Goal: Task Accomplishment & Management: Use online tool/utility

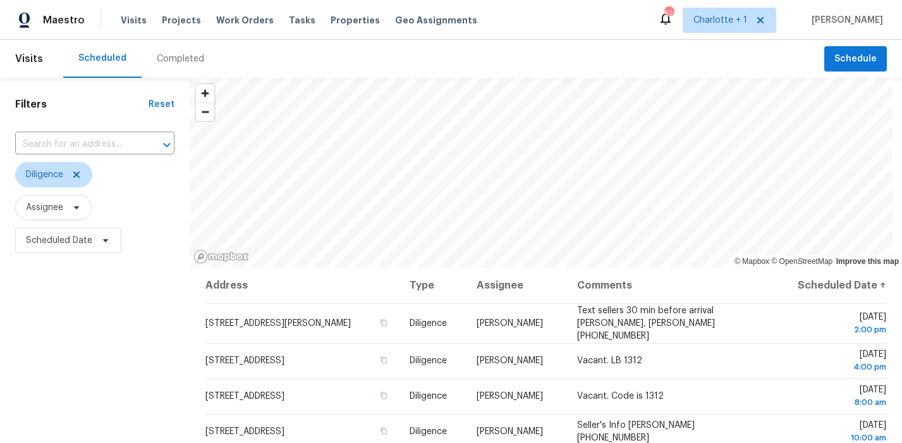
scroll to position [85, 0]
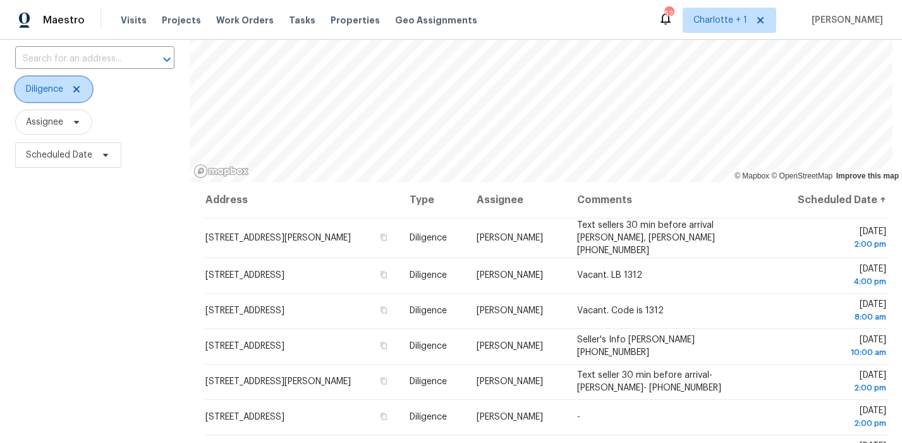
click at [71, 89] on span at bounding box center [75, 89] width 14 height 10
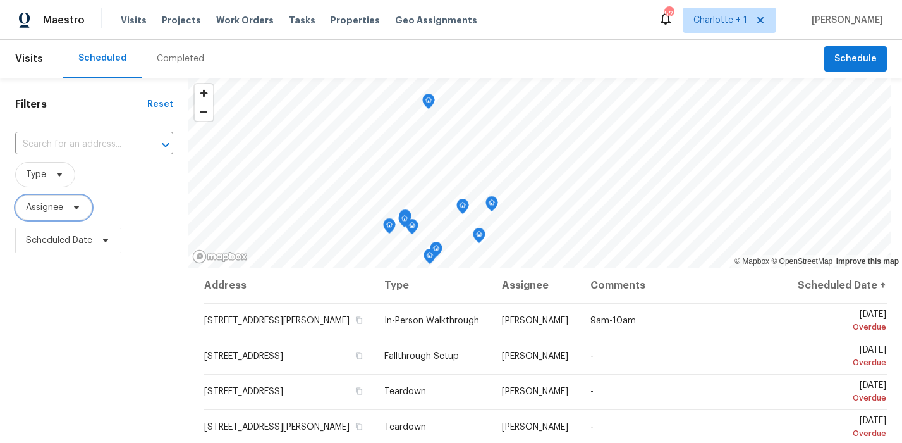
click at [56, 198] on span "Assignee" at bounding box center [53, 207] width 77 height 25
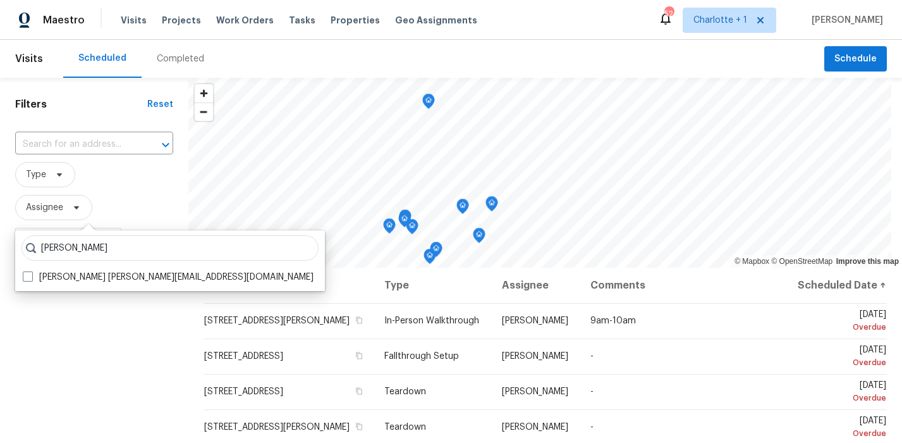
type input "[PERSON_NAME]"
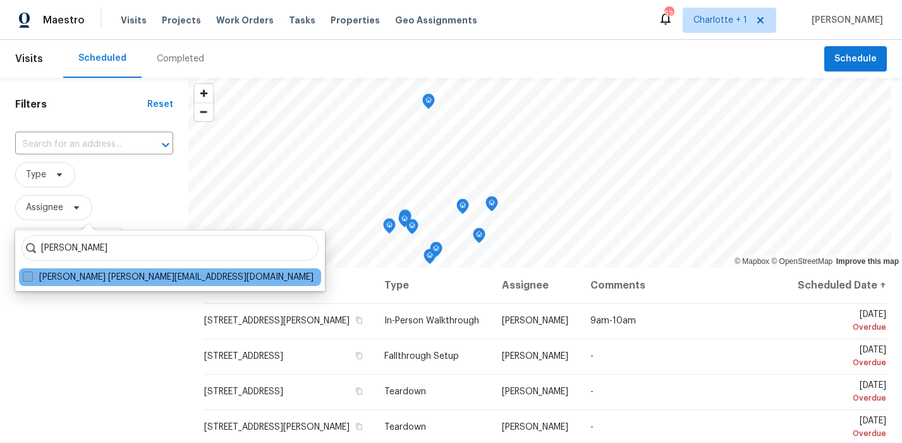
click at [86, 276] on label "Brian Fudge brian.fudge@opendoor.com" at bounding box center [168, 277] width 291 height 13
click at [31, 276] on input "Brian Fudge brian.fudge@opendoor.com" at bounding box center [27, 275] width 8 height 8
checkbox input "true"
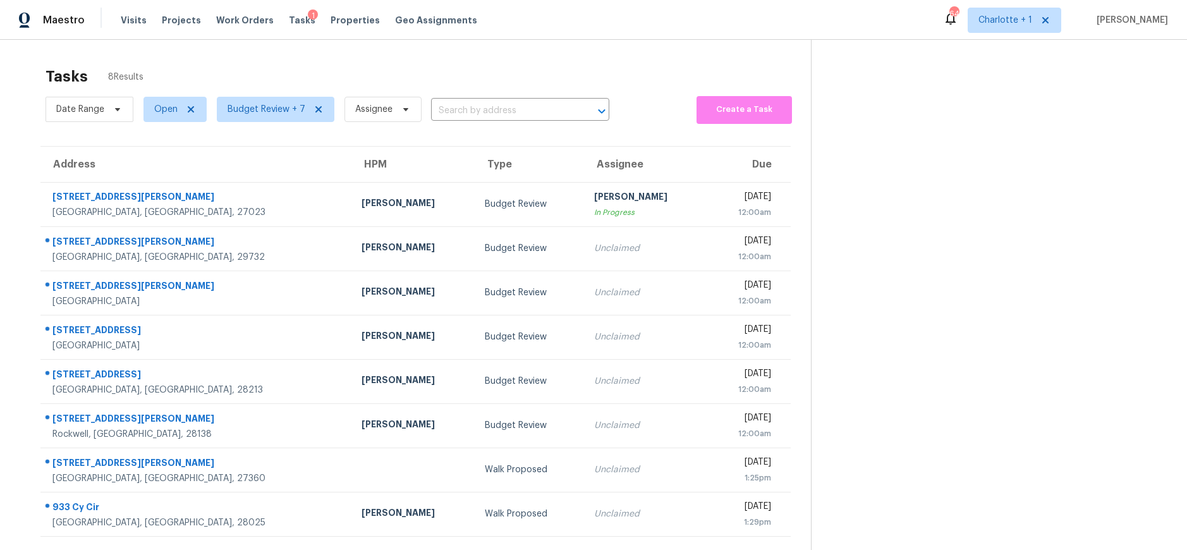
scroll to position [49, 0]
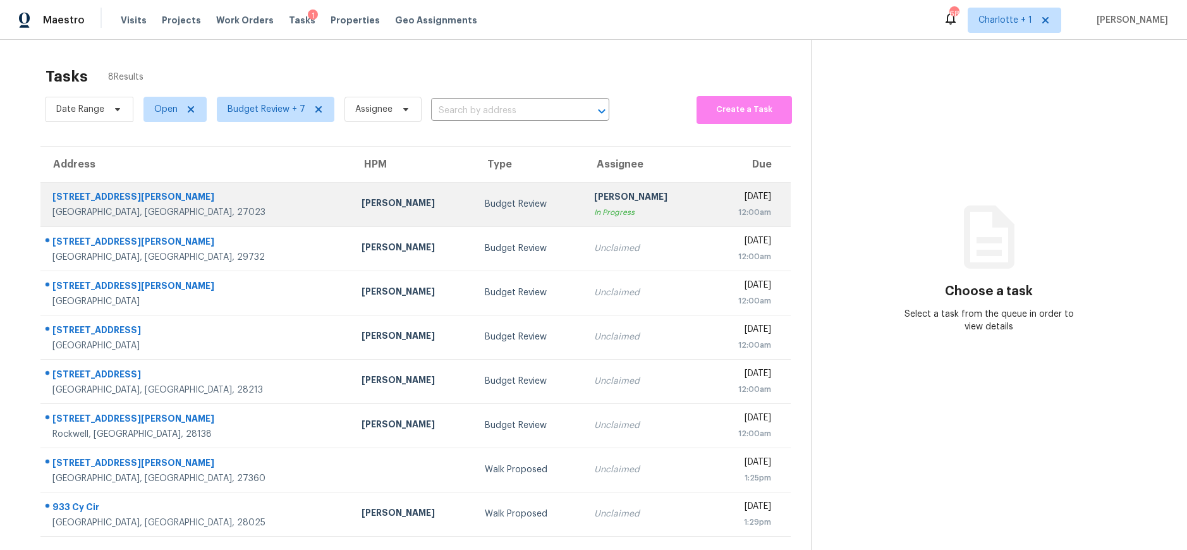
click at [240, 204] on td "1380 Conrad Sawmill Rd Lewisville, NC, 27023" at bounding box center [195, 204] width 311 height 44
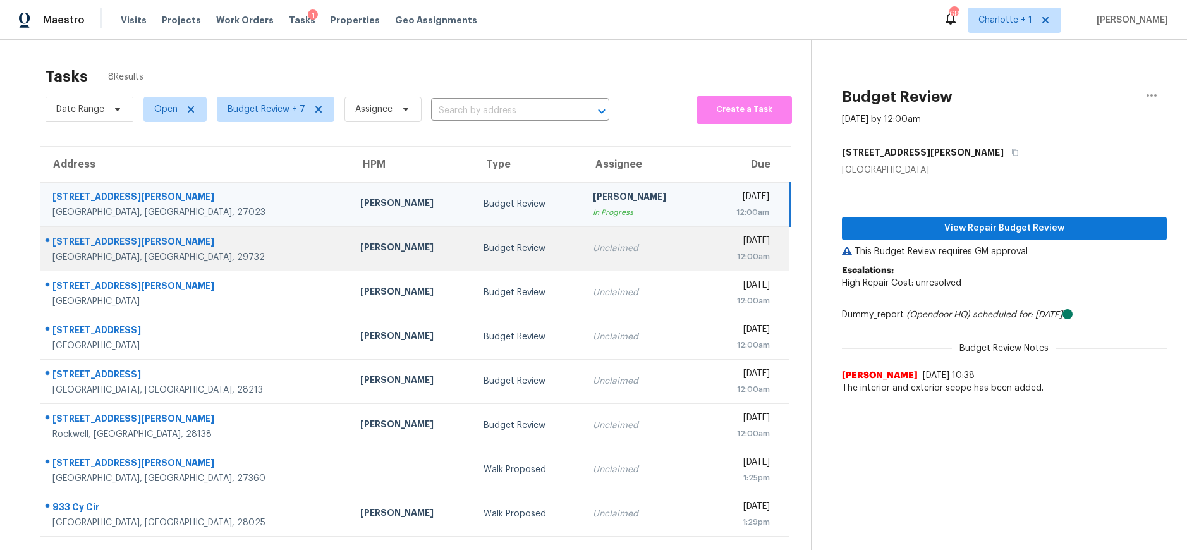
scroll to position [49, 0]
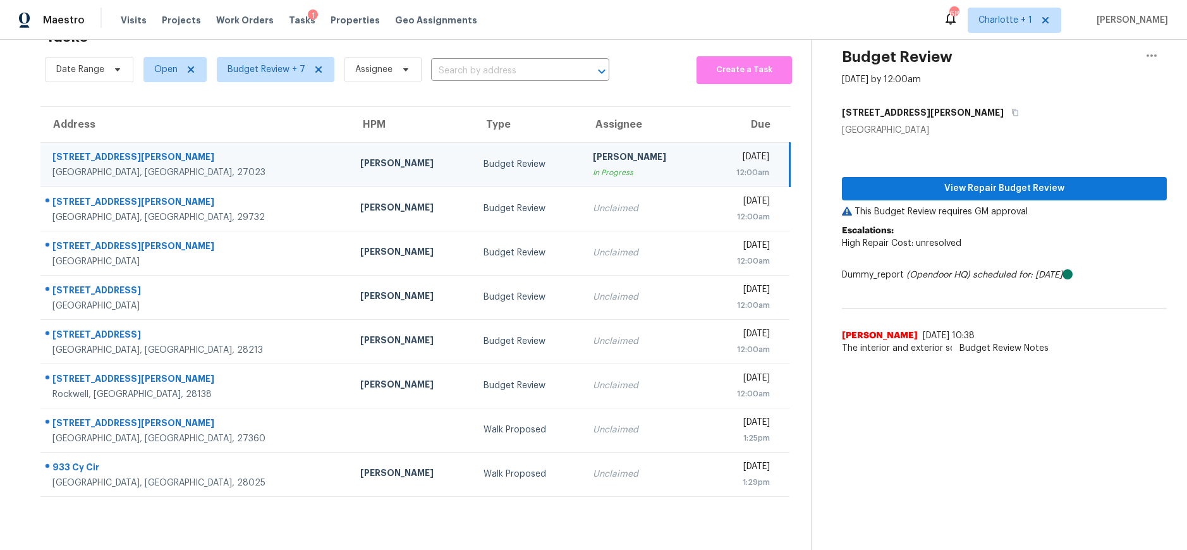
click at [956, 193] on div "View Repair Budget Review This Budget Review requires GM approval Escalations: …" at bounding box center [1004, 249] width 325 height 224
click at [955, 182] on span "View Repair Budget Review" at bounding box center [1004, 189] width 305 height 16
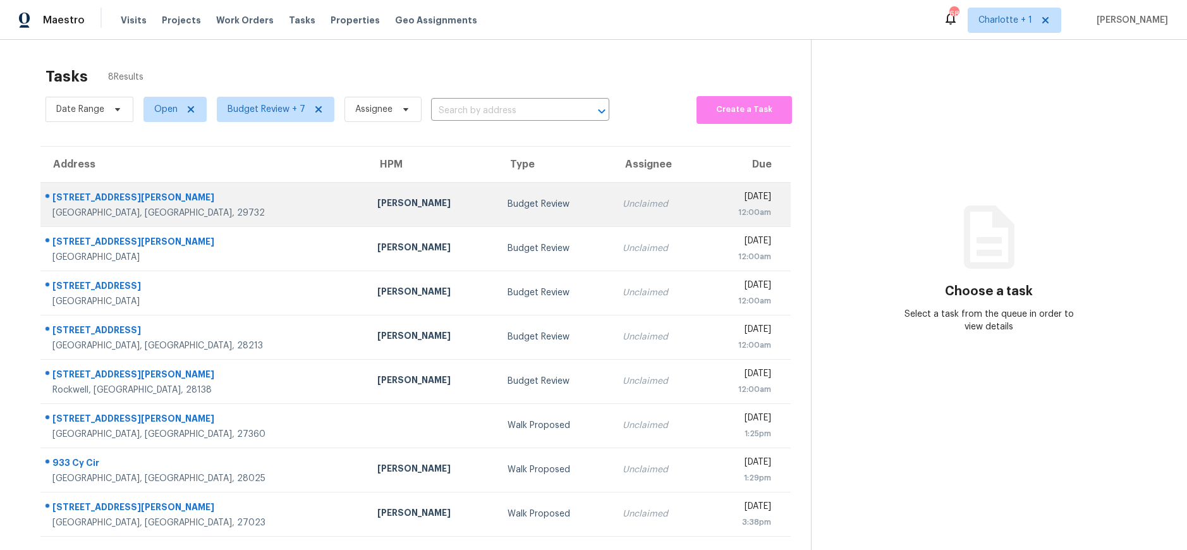
click at [223, 214] on div "[GEOGRAPHIC_DATA], [GEOGRAPHIC_DATA], 29732" at bounding box center [204, 213] width 305 height 13
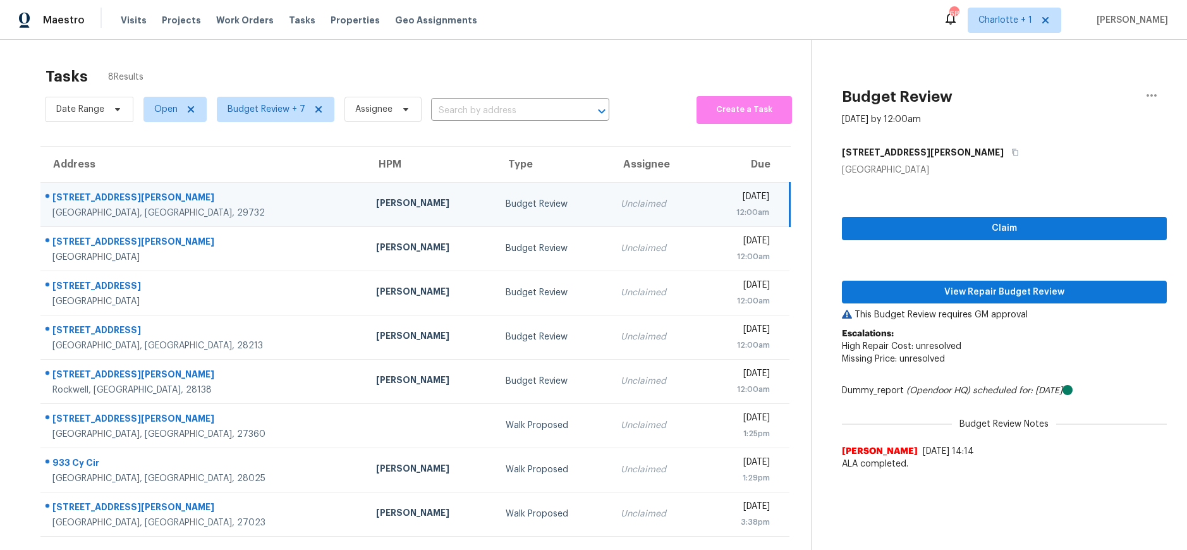
click at [181, 213] on div "Rock Hill, SC, 29732" at bounding box center [203, 213] width 303 height 13
click at [1007, 281] on button "View Repair Budget Review" at bounding box center [1004, 292] width 325 height 23
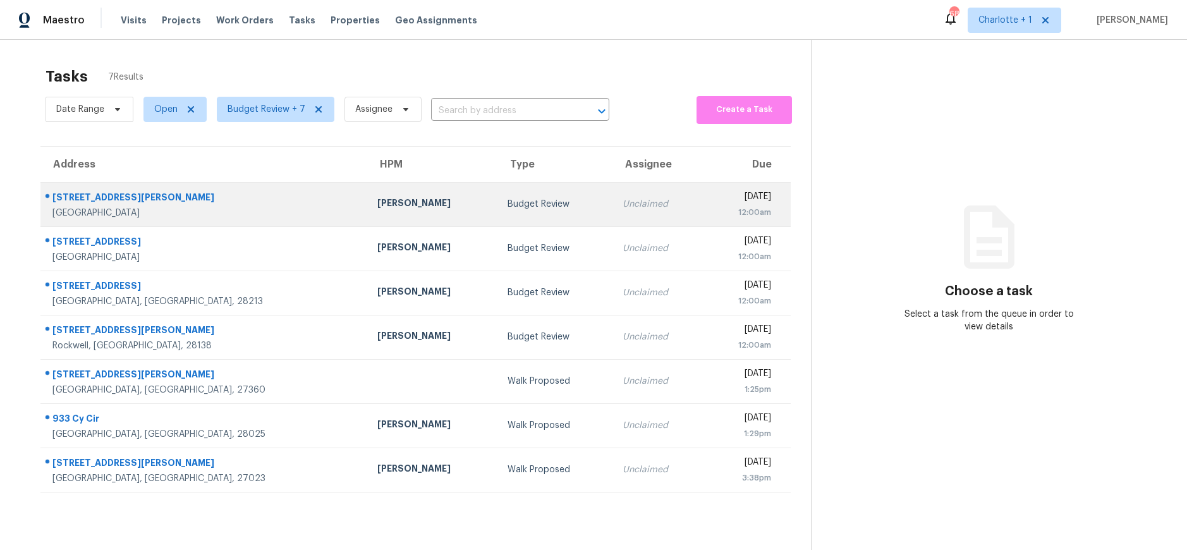
click at [377, 205] on div "Ryan Craven" at bounding box center [432, 205] width 110 height 16
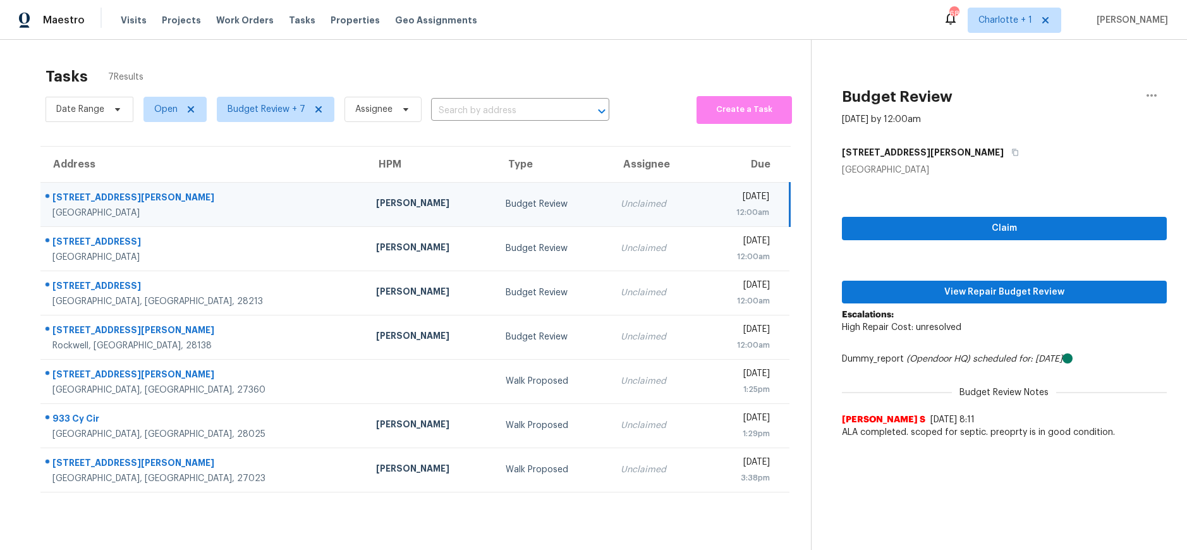
click at [506, 200] on div "Budget Review" at bounding box center [553, 204] width 94 height 13
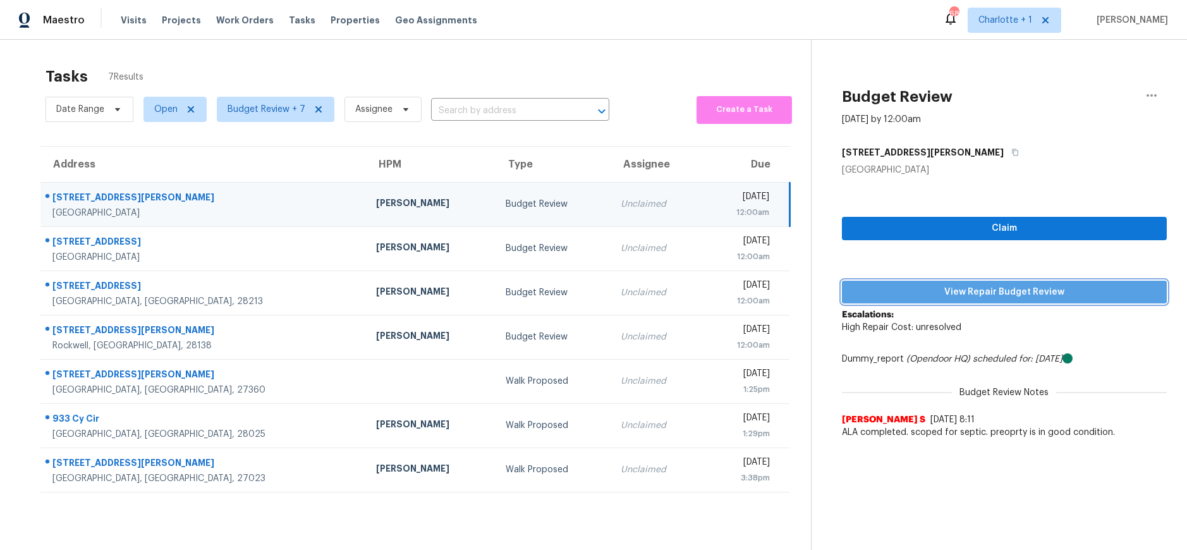
click at [893, 285] on span "View Repair Budget Review" at bounding box center [1004, 293] width 305 height 16
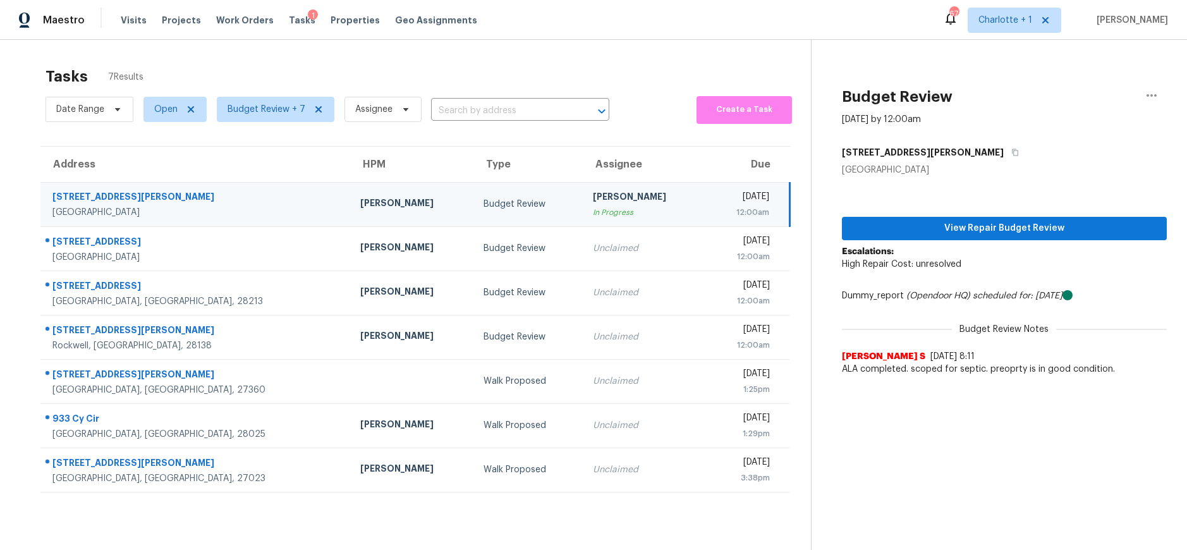
click at [474, 218] on td "Budget Review" at bounding box center [528, 204] width 109 height 44
click at [889, 235] on span "View Repair Budget Review" at bounding box center [1004, 229] width 305 height 16
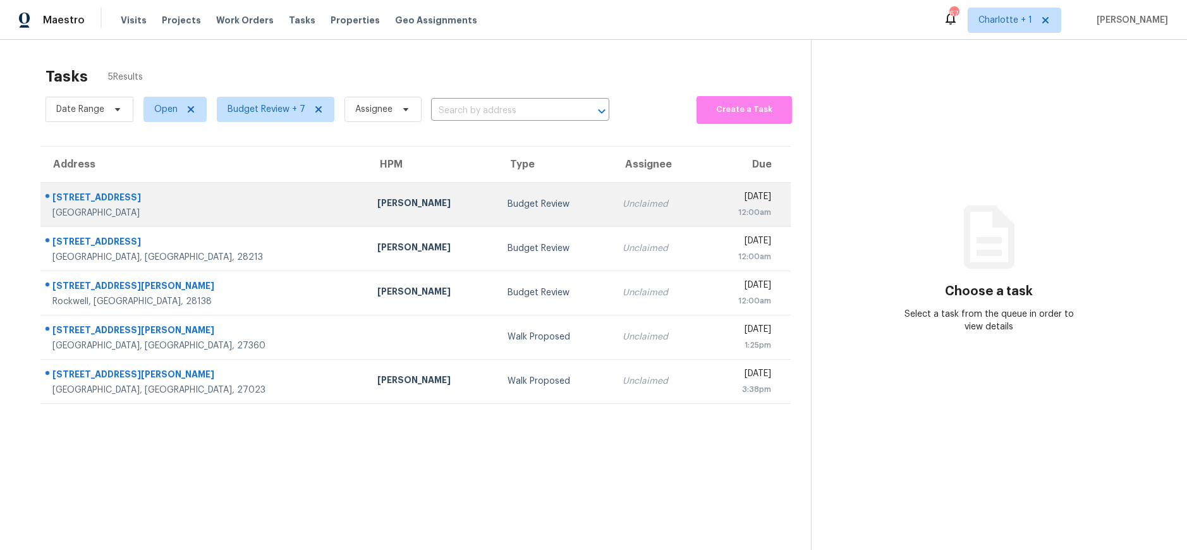
click at [613, 211] on td "Unclaimed" at bounding box center [659, 204] width 92 height 44
